Goal: Task Accomplishment & Management: Use online tool/utility

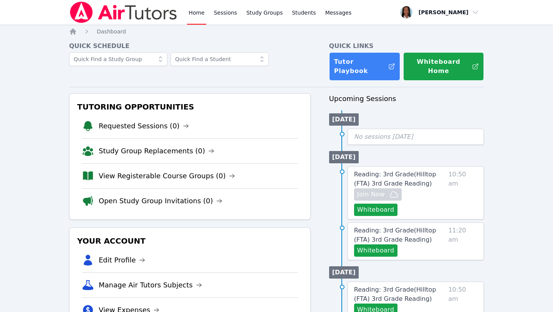
scroll to position [2, 0]
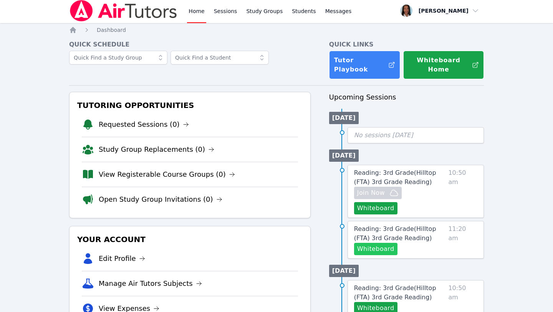
click at [384, 243] on button "Whiteboard" at bounding box center [375, 249] width 43 height 12
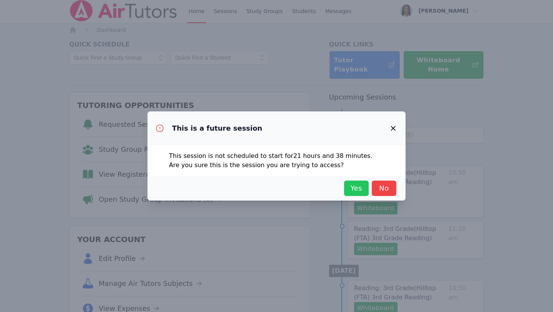
click at [361, 190] on span "Yes" at bounding box center [356, 188] width 17 height 11
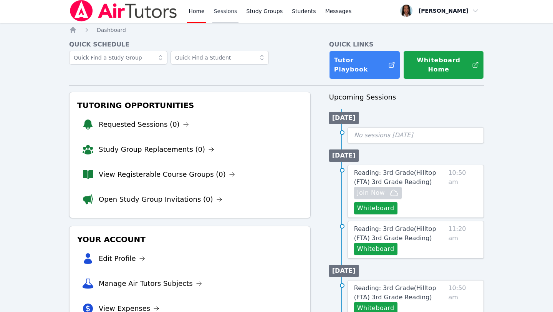
click at [218, 10] on link "Sessions" at bounding box center [225, 10] width 26 height 25
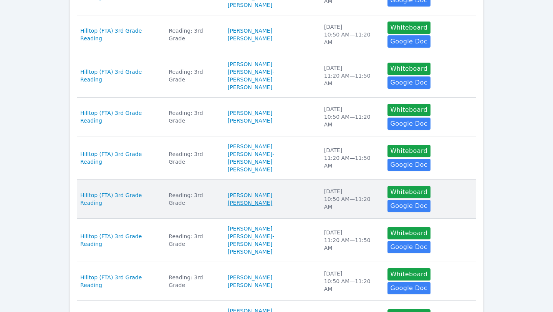
scroll to position [284, 0]
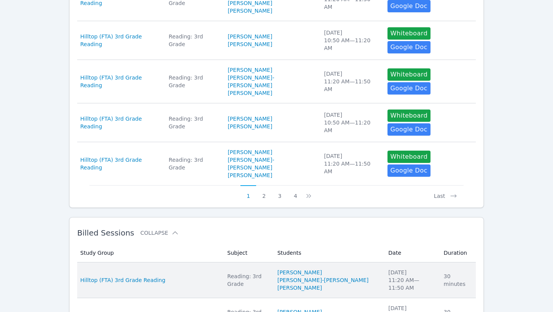
scroll to position [416, 0]
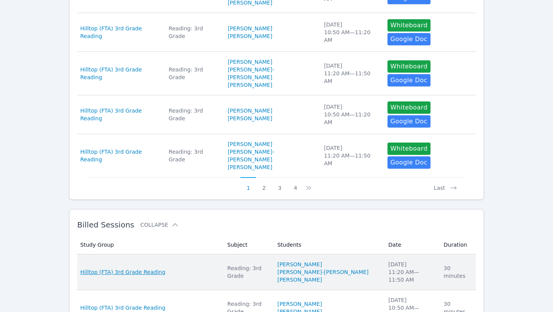
click at [111, 268] on span "Hilltop (FTA) 3rd Grade Reading" at bounding box center [122, 272] width 85 height 8
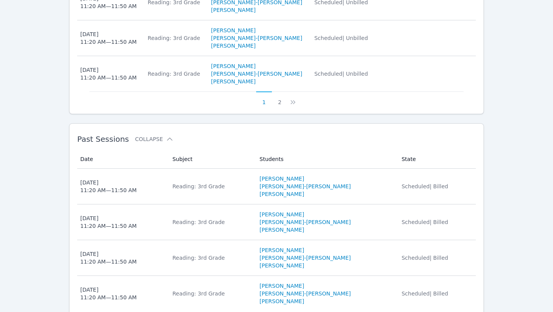
scroll to position [600, 0]
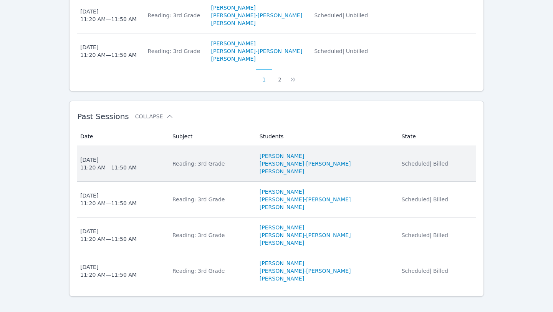
click at [222, 160] on div "Reading: 3rd Grade" at bounding box center [211, 164] width 78 height 8
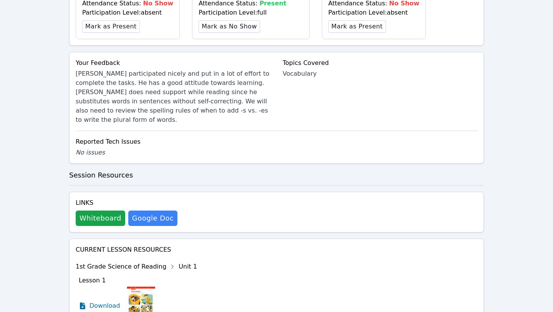
scroll to position [347, 0]
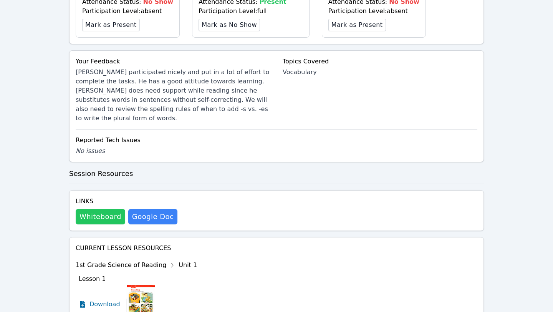
click at [93, 209] on button "Whiteboard" at bounding box center [101, 216] width 50 height 15
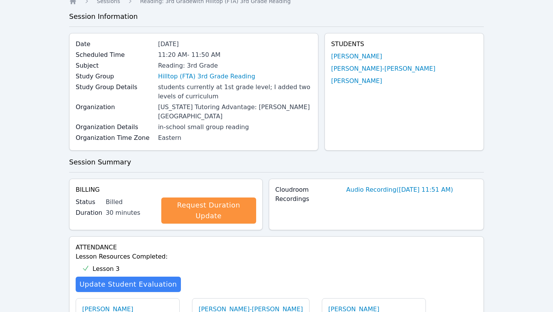
scroll to position [0, 0]
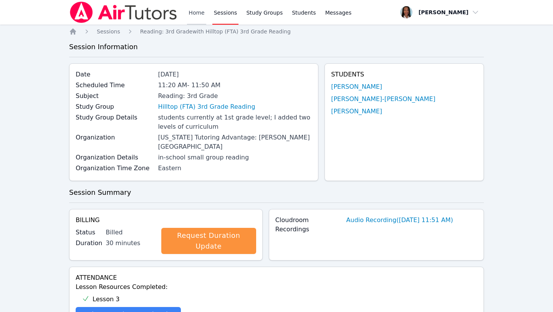
drag, startPoint x: 197, startPoint y: 11, endPoint x: 201, endPoint y: 11, distance: 4.2
click at [197, 11] on link "Home" at bounding box center [196, 12] width 19 height 25
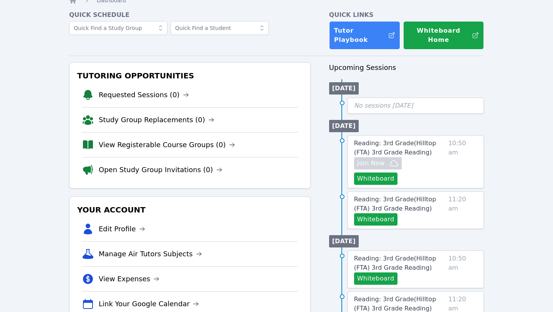
scroll to position [32, 0]
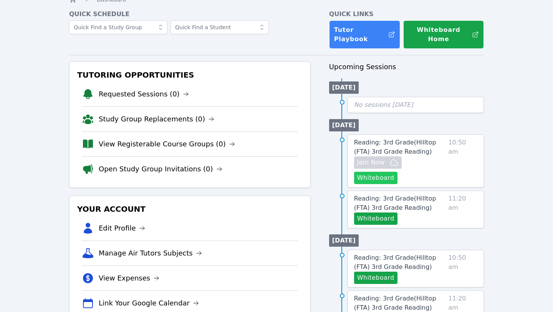
click at [397, 172] on button "Whiteboard" at bounding box center [375, 178] width 43 height 12
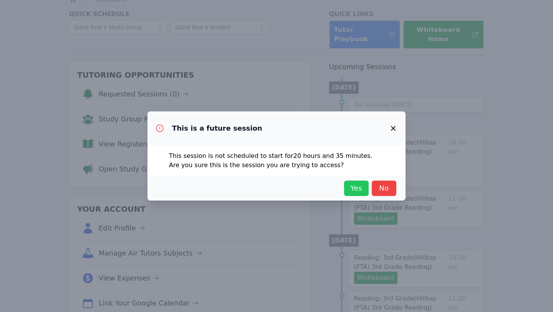
click at [364, 183] on span "Yes" at bounding box center [356, 188] width 17 height 11
